Goal: Book appointment/travel/reservation

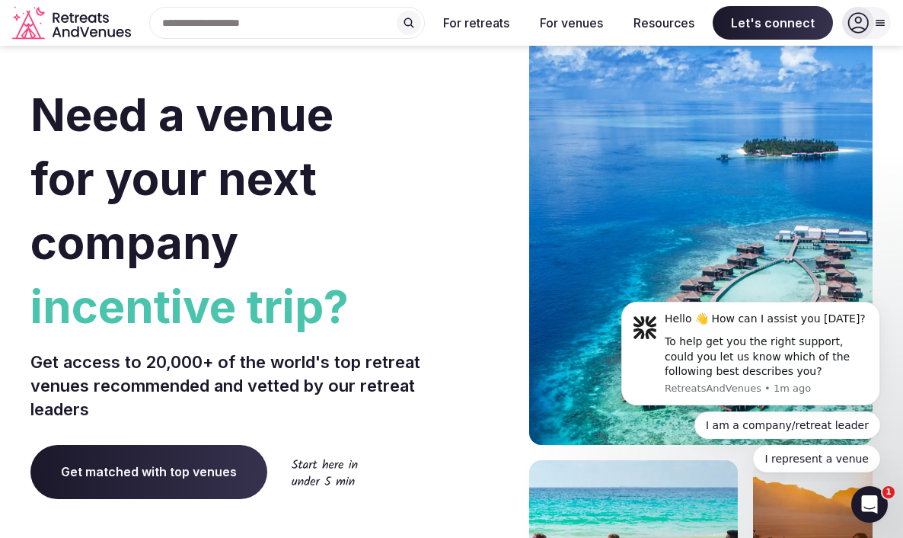
click at [270, 20] on div "Search Popular Destinations [GEOGRAPHIC_DATA], [GEOGRAPHIC_DATA] [GEOGRAPHIC_DA…" at bounding box center [281, 23] width 288 height 32
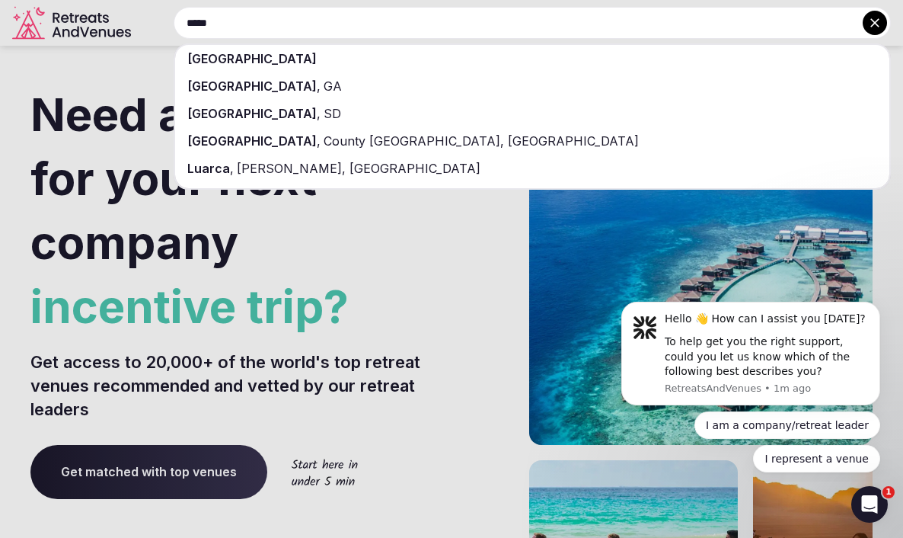
type input "*****"
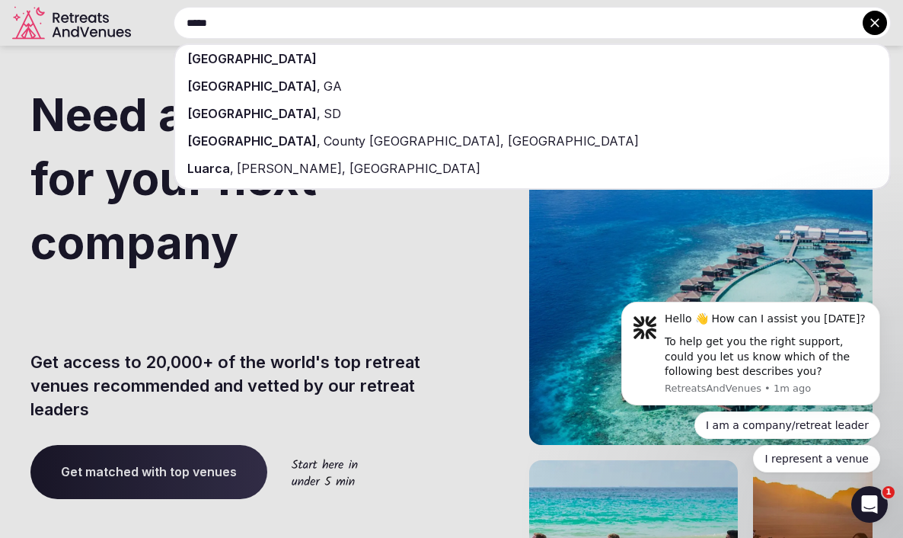
click at [258, 53] on div "[GEOGRAPHIC_DATA]" at bounding box center [532, 58] width 714 height 27
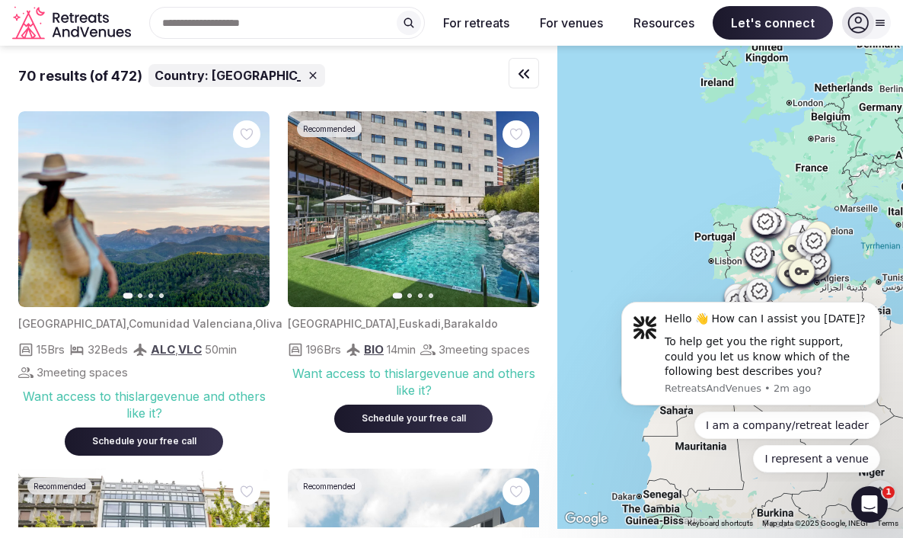
click at [719, 225] on div at bounding box center [731, 287] width 346 height 483
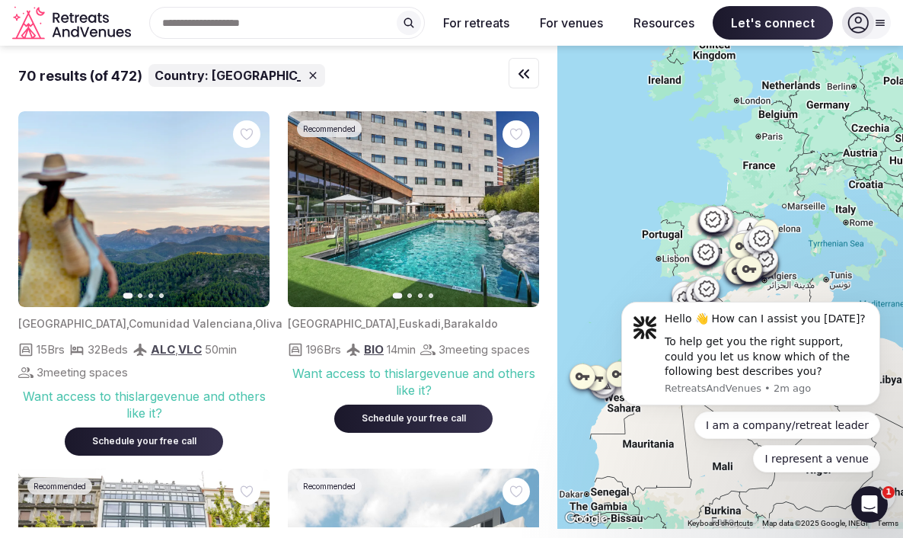
drag, startPoint x: 722, startPoint y: 201, endPoint x: 696, endPoint y: 200, distance: 25.9
click at [696, 200] on div at bounding box center [731, 287] width 346 height 483
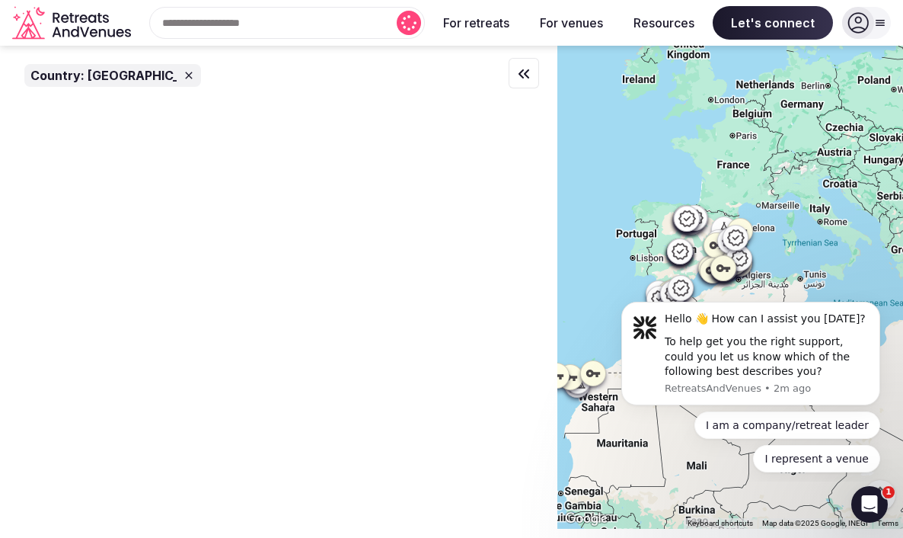
click at [711, 208] on div at bounding box center [700, 219] width 26 height 26
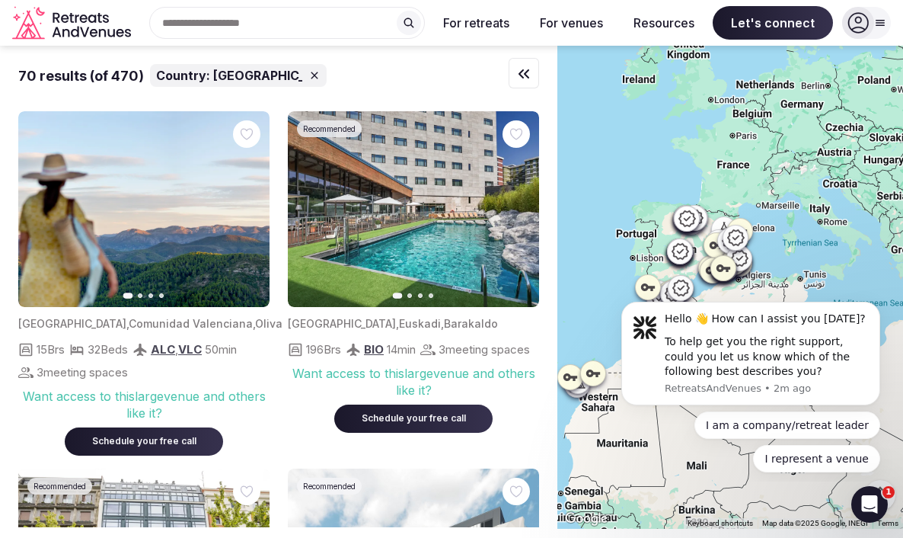
click at [702, 221] on icon at bounding box center [695, 218] width 17 height 16
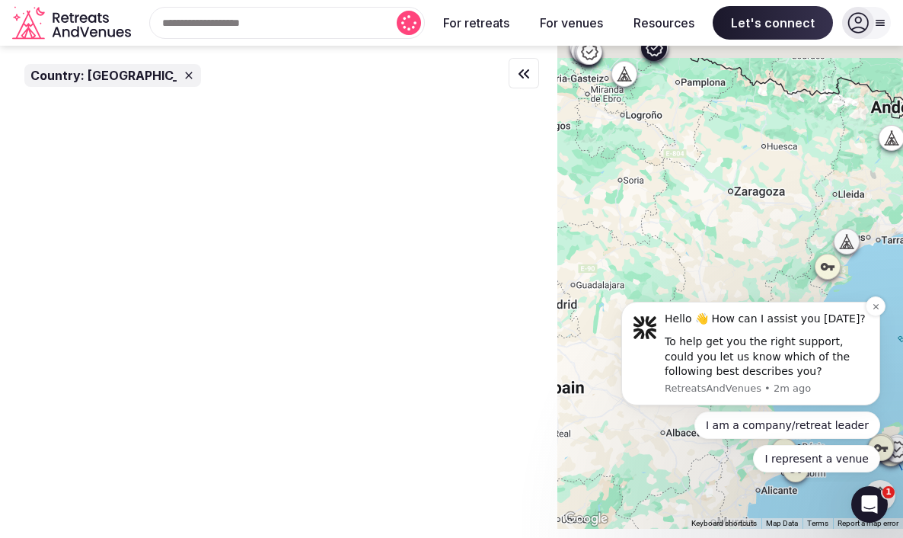
drag, startPoint x: 1276, startPoint y: 496, endPoint x: 678, endPoint y: 385, distance: 608.1
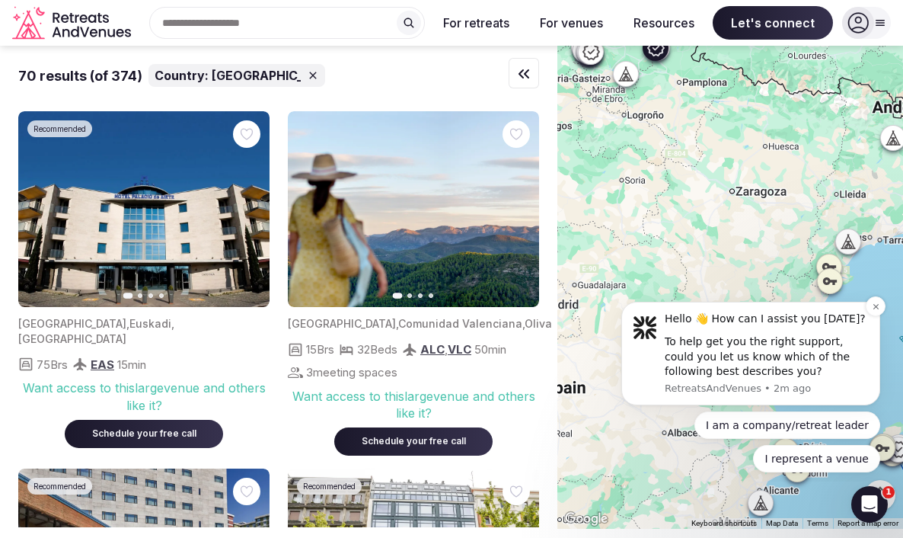
drag, startPoint x: 1251, startPoint y: 478, endPoint x: 682, endPoint y: 309, distance: 592.6
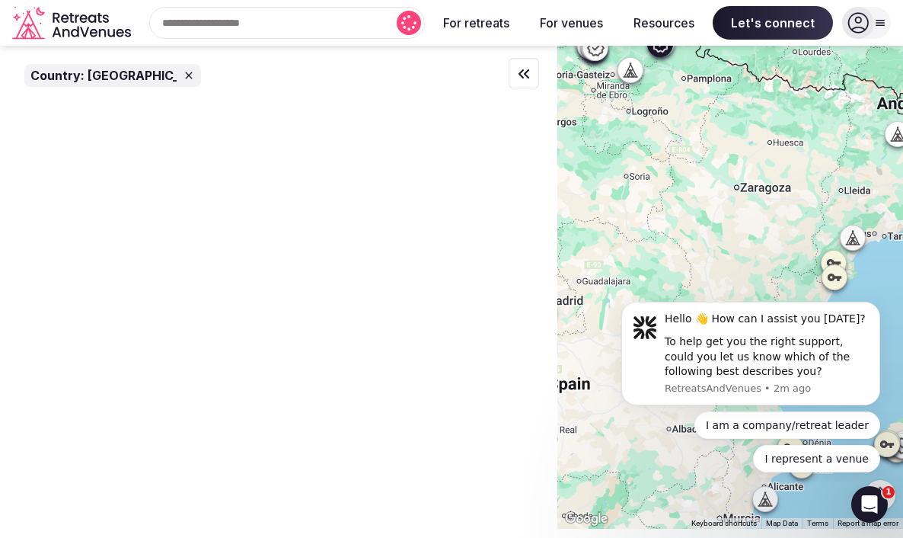
drag, startPoint x: 1253, startPoint y: 398, endPoint x: 693, endPoint y: 424, distance: 560.4
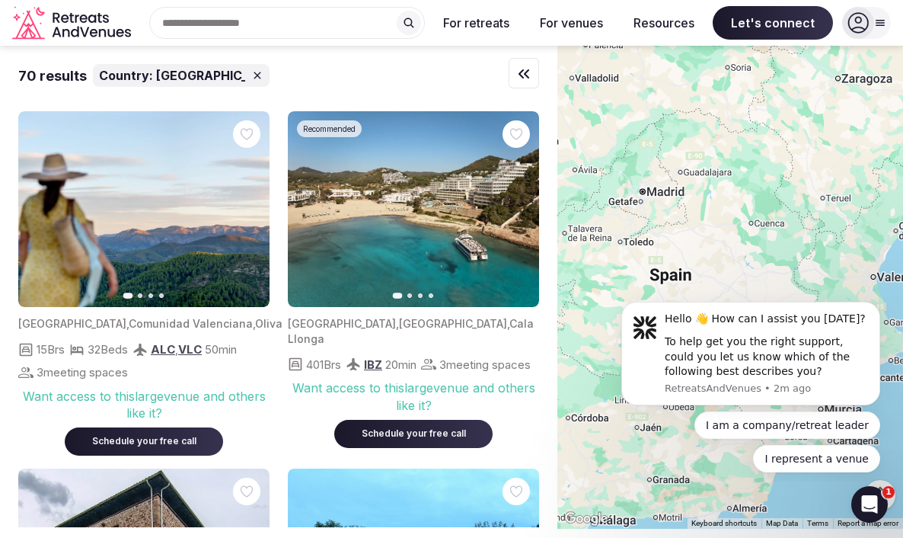
drag, startPoint x: 715, startPoint y: 227, endPoint x: 788, endPoint y: 174, distance: 90.1
click at [788, 174] on div at bounding box center [731, 287] width 346 height 483
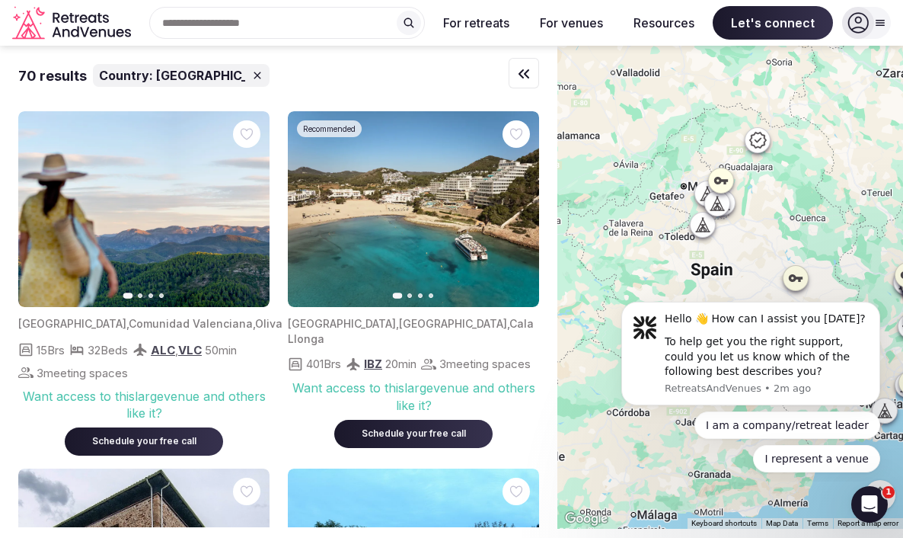
drag, startPoint x: 626, startPoint y: 202, endPoint x: 669, endPoint y: 197, distance: 43.0
click at [669, 197] on div at bounding box center [731, 287] width 346 height 483
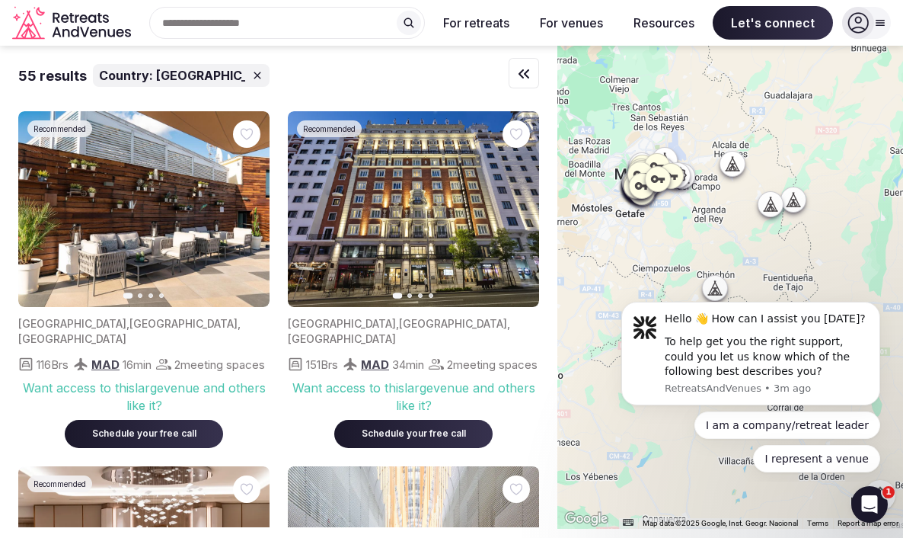
drag, startPoint x: 658, startPoint y: 139, endPoint x: 743, endPoint y: 245, distance: 135.5
click at [743, 245] on div at bounding box center [731, 287] width 346 height 483
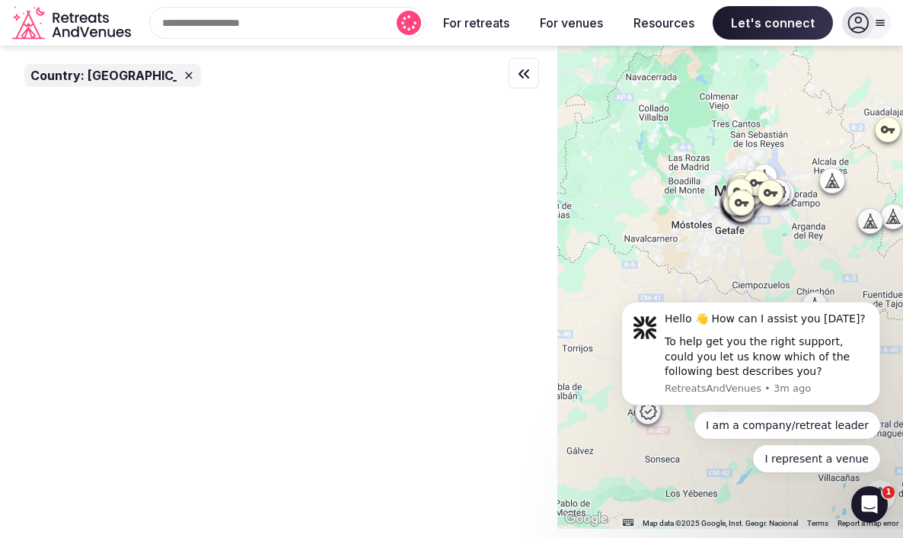
drag, startPoint x: 808, startPoint y: 198, endPoint x: 798, endPoint y: 251, distance: 54.4
click at [798, 251] on div at bounding box center [731, 287] width 346 height 483
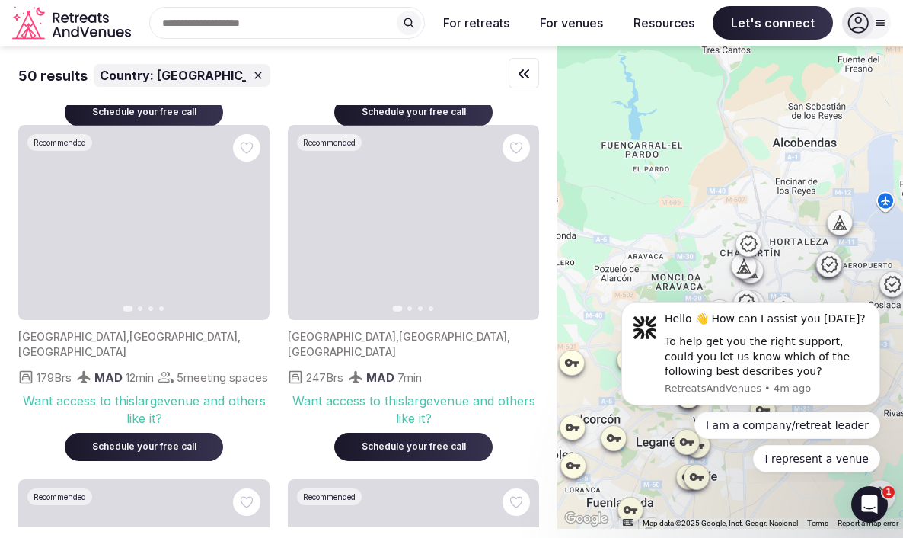
scroll to position [3195, 0]
